Goal: Information Seeking & Learning: Find specific fact

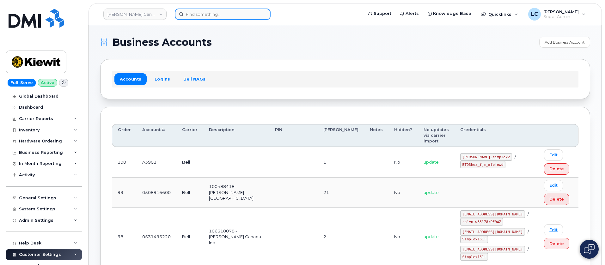
click at [233, 13] on input at bounding box center [223, 14] width 96 height 11
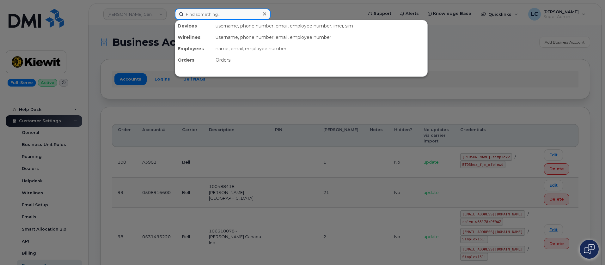
paste input "4697816329"
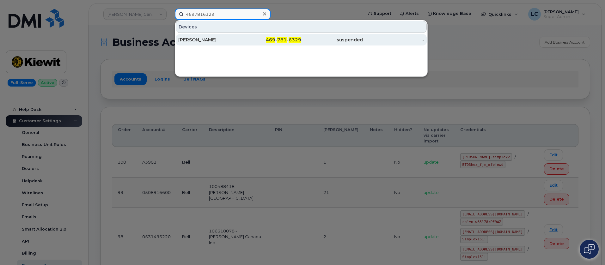
type input "4697816329"
click at [240, 37] on div "469 - 781 - 6329" at bounding box center [271, 40] width 62 height 6
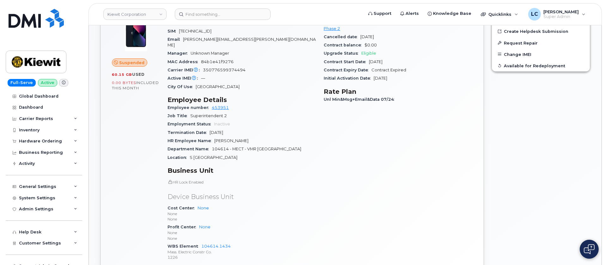
scroll to position [190, 0]
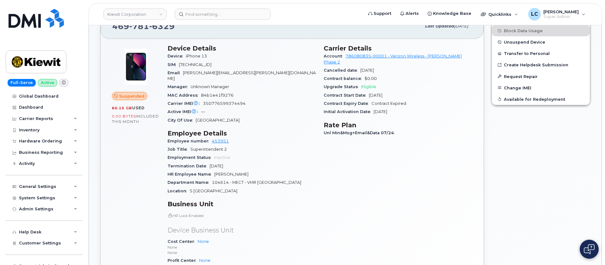
drag, startPoint x: 261, startPoint y: 186, endPoint x: 191, endPoint y: 189, distance: 70.5
click at [191, 189] on div "Location S Central Ave and E Baseline Road" at bounding box center [241, 191] width 149 height 8
copy span "S Central Ave and E Baseline Road"
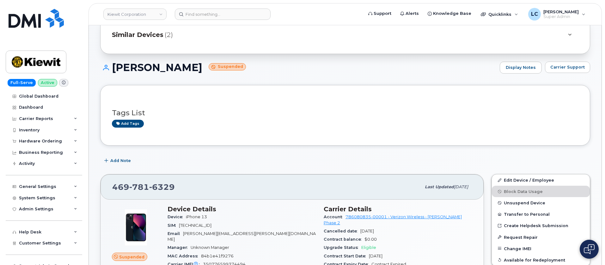
scroll to position [0, 0]
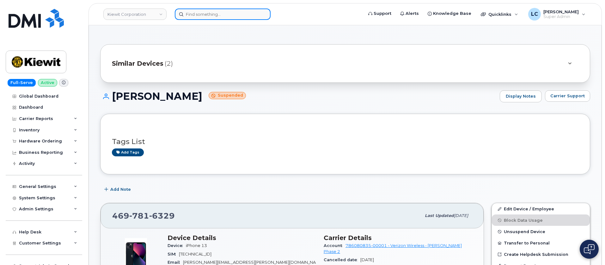
click at [209, 17] on input at bounding box center [223, 14] width 96 height 11
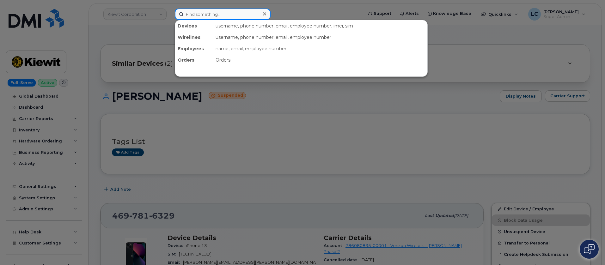
paste input "Azaria Jackson"
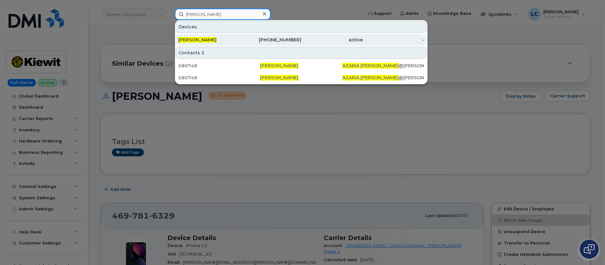
type input "Azaria Jackson"
click at [301, 35] on div "402-953-4457" at bounding box center [332, 39] width 62 height 11
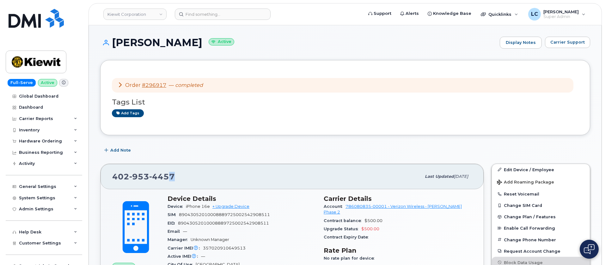
click at [170, 171] on div "[PHONE_NUMBER]" at bounding box center [266, 176] width 309 height 13
click at [182, 174] on div "[PHONE_NUMBER]" at bounding box center [266, 176] width 309 height 13
drag, startPoint x: 182, startPoint y: 174, endPoint x: 110, endPoint y: 177, distance: 72.1
click at [110, 177] on div "[PHONE_NUMBER] Last updated [DATE]" at bounding box center [291, 176] width 383 height 25
copy span "[PHONE_NUMBER]"
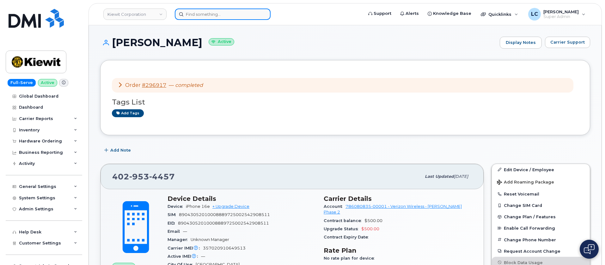
click at [222, 16] on input at bounding box center [223, 14] width 96 height 11
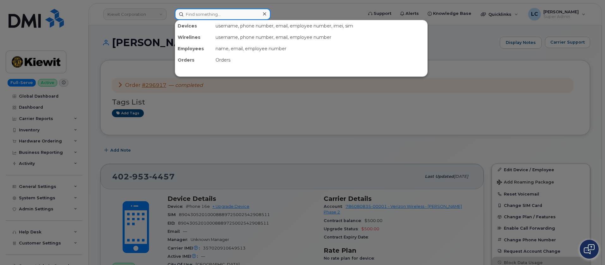
paste input "297713"
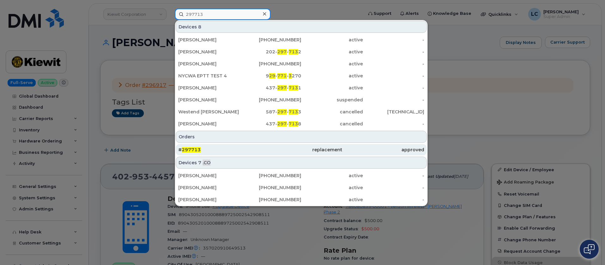
type input "297713"
click at [357, 149] on div "approved" at bounding box center [383, 150] width 82 height 6
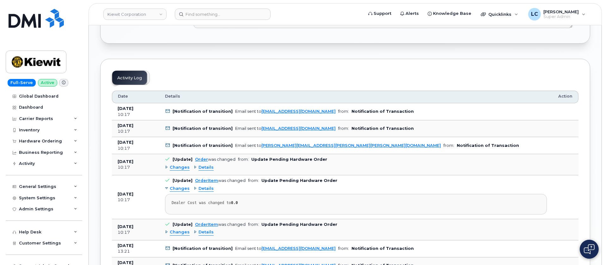
scroll to position [569, 0]
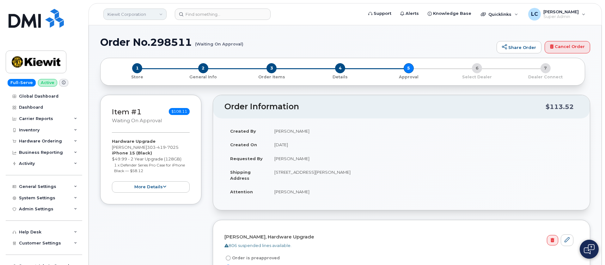
scroll to position [237, 0]
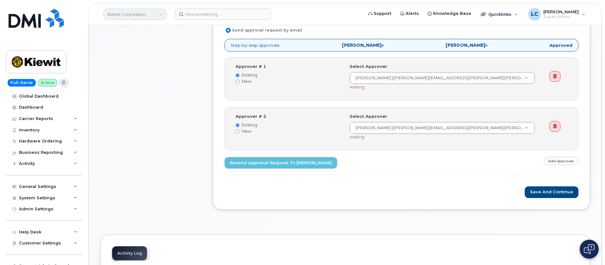
click at [143, 9] on link "Kiewit Corporation" at bounding box center [134, 14] width 63 height 11
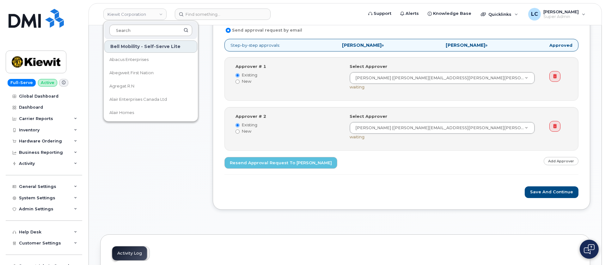
click at [151, 25] on input at bounding box center [150, 30] width 83 height 11
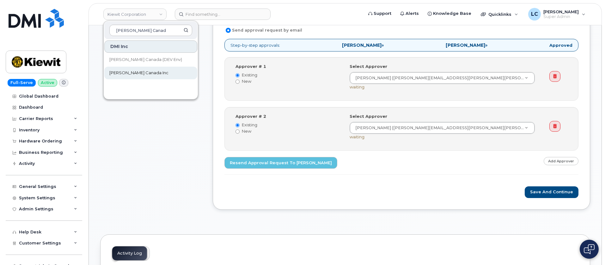
type input "Kiewit Canad"
click at [155, 76] on link "[PERSON_NAME] Canada Inc" at bounding box center [150, 73] width 93 height 13
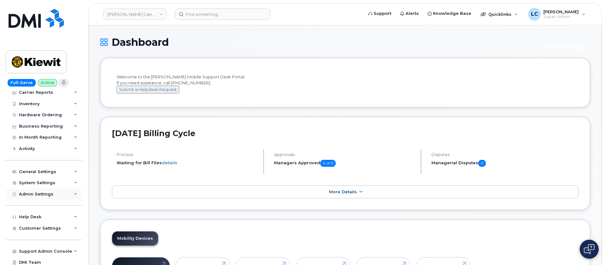
scroll to position [40, 0]
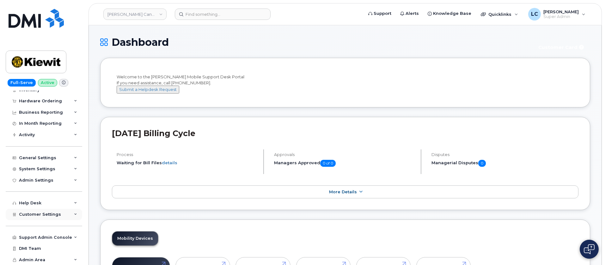
click at [62, 214] on div "Customer Settings" at bounding box center [44, 214] width 76 height 11
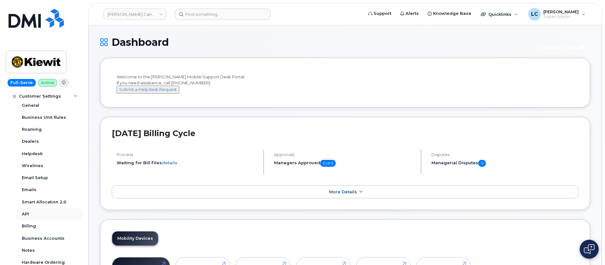
scroll to position [182, 0]
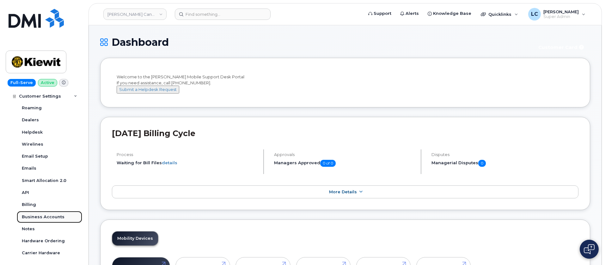
click at [56, 216] on div "Business Accounts" at bounding box center [43, 217] width 43 height 6
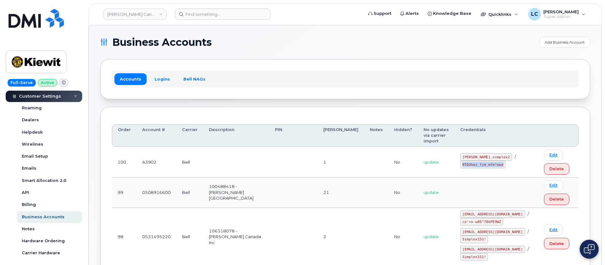
drag, startPoint x: 518, startPoint y: 165, endPoint x: 480, endPoint y: 165, distance: 38.6
click at [480, 165] on code "BTD3hez_fjm_mfe!ewd" at bounding box center [482, 165] width 45 height 8
copy code "BTD3hez_fjm_mfe!ewd"
